Goal: Task Accomplishment & Management: Manage account settings

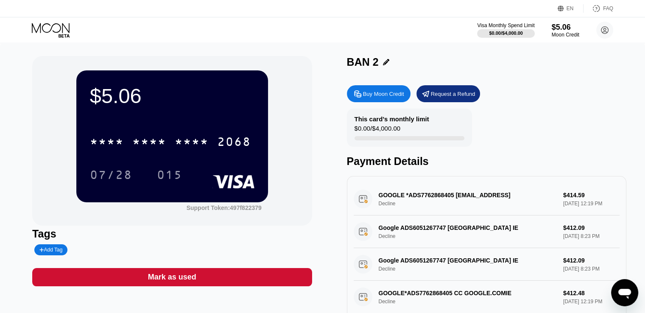
click at [39, 28] on icon at bounding box center [51, 28] width 38 height 10
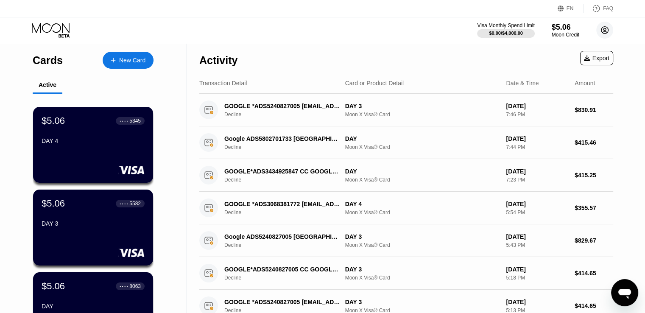
click at [606, 33] on circle at bounding box center [605, 30] width 17 height 17
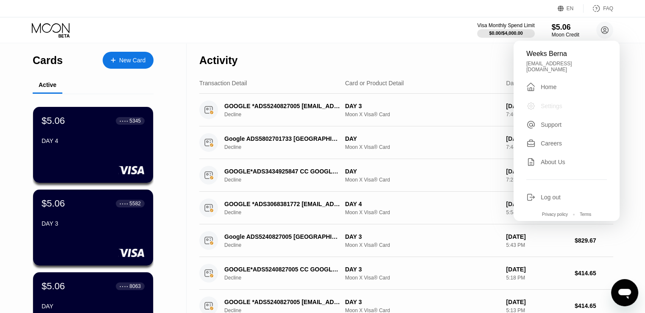
click at [561, 103] on div "Settings" at bounding box center [552, 106] width 22 height 7
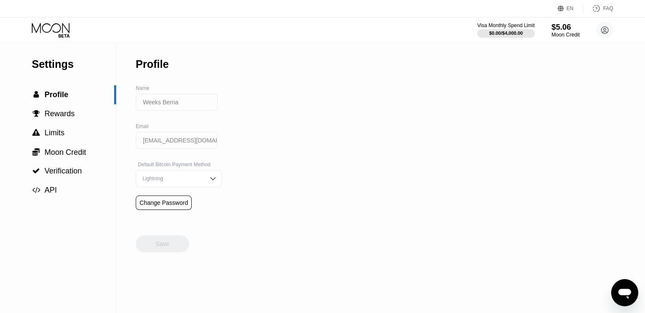
click at [562, 33] on div "Moon Credit" at bounding box center [566, 35] width 28 height 6
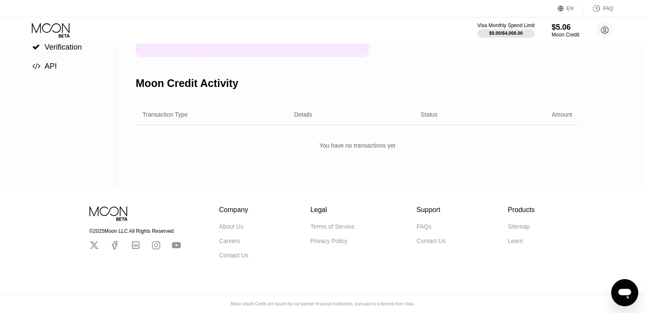
scroll to position [129, 0]
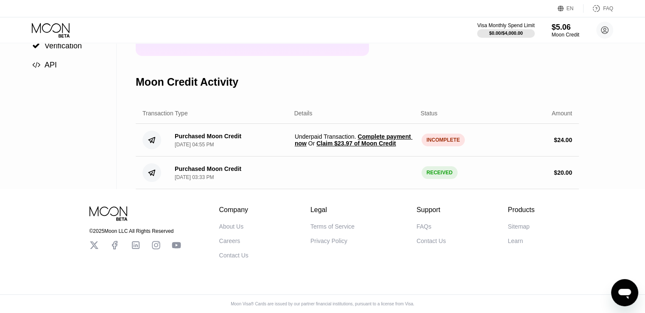
click at [394, 140] on span "Complete payment now" at bounding box center [354, 140] width 118 height 14
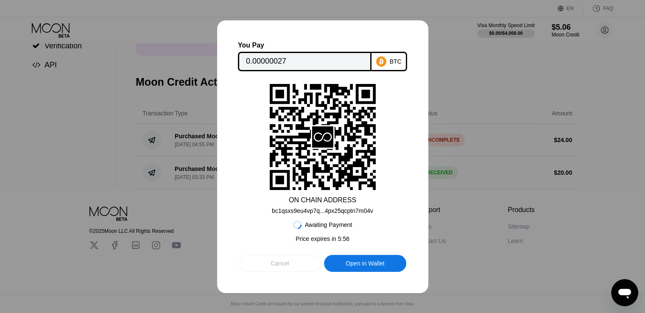
click at [264, 259] on div "Cancel" at bounding box center [280, 263] width 82 height 17
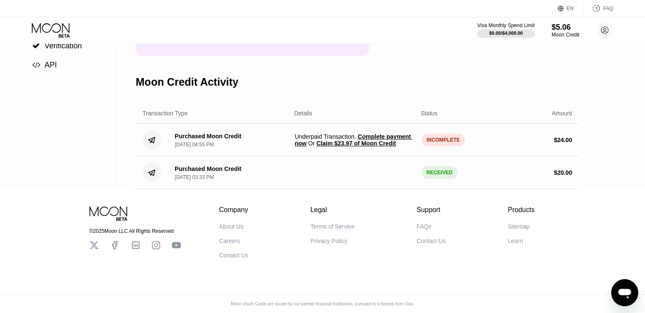
click at [331, 147] on span "Claim $23.97 of Moon Credit" at bounding box center [356, 143] width 79 height 7
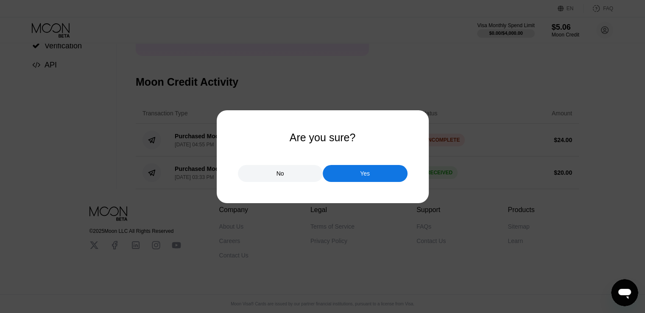
click at [449, 125] on div at bounding box center [326, 156] width 652 height 313
click at [306, 173] on div "No" at bounding box center [280, 173] width 85 height 17
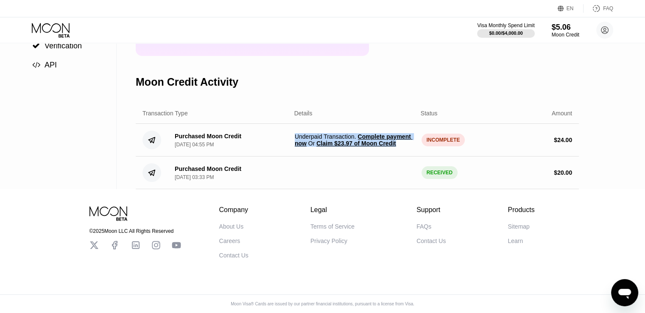
drag, startPoint x: 403, startPoint y: 149, endPoint x: 294, endPoint y: 143, distance: 109.2
click at [294, 143] on div "Purchased Moon Credit [DATE] 04:55 PM Underpaid Transaction . Complete payment …" at bounding box center [357, 140] width 443 height 33
copy span "Underpaid Transaction . Complete payment now Or Claim $23.97 of Moon Credit"
click at [376, 147] on span "Claim $23.97 of Moon Credit" at bounding box center [356, 143] width 79 height 7
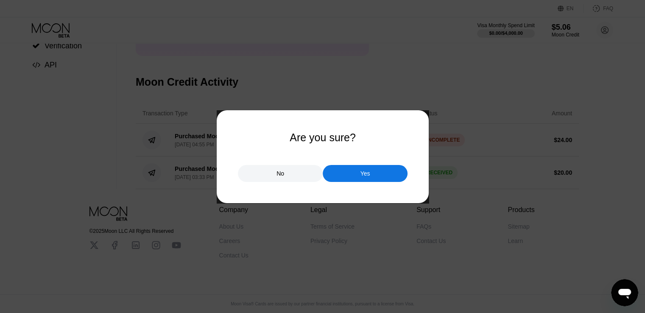
click at [360, 171] on div "Yes" at bounding box center [365, 174] width 10 height 8
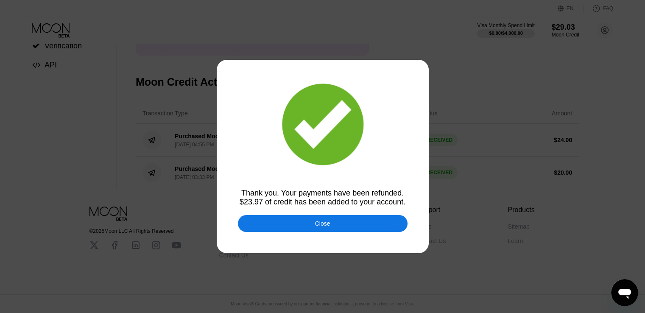
click at [329, 226] on div "Close" at bounding box center [322, 223] width 15 height 7
